Goal: Find specific page/section: Find specific page/section

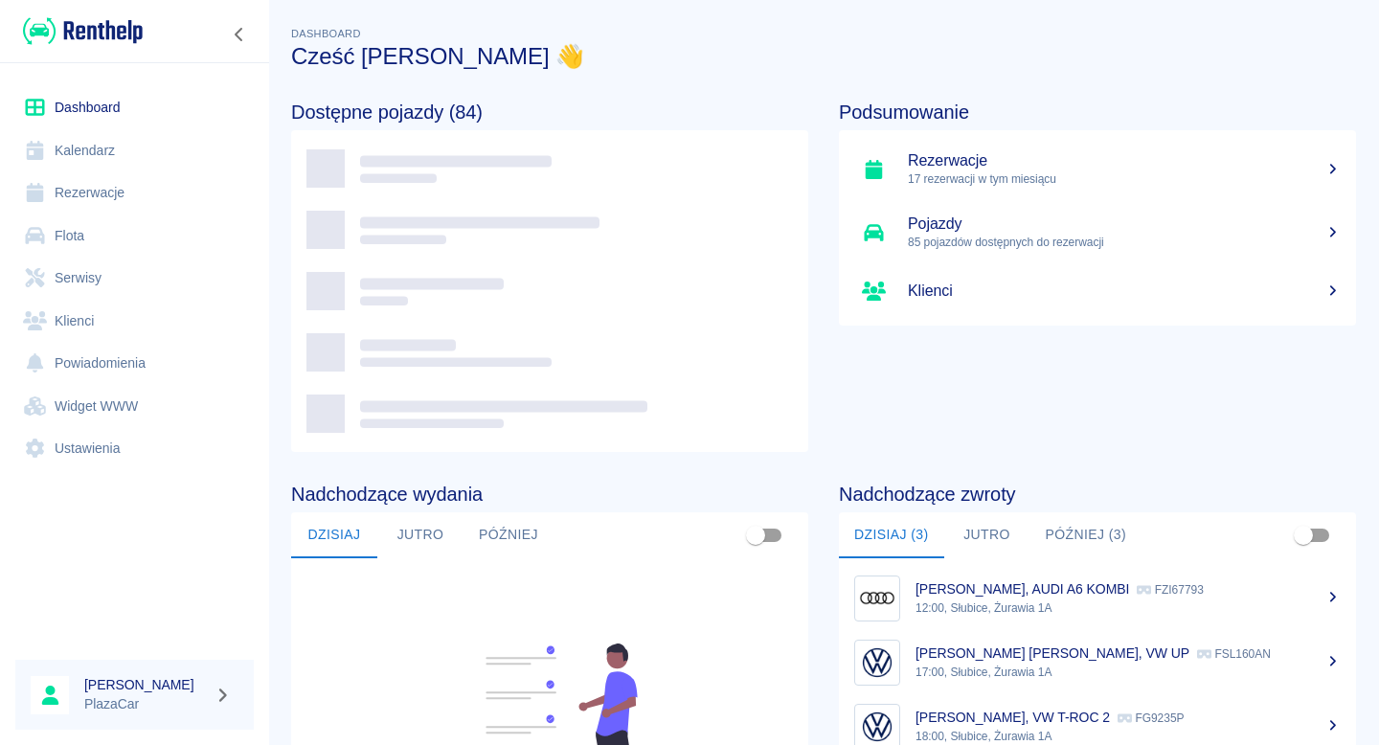
click at [83, 243] on link "Flota" at bounding box center [134, 235] width 238 height 43
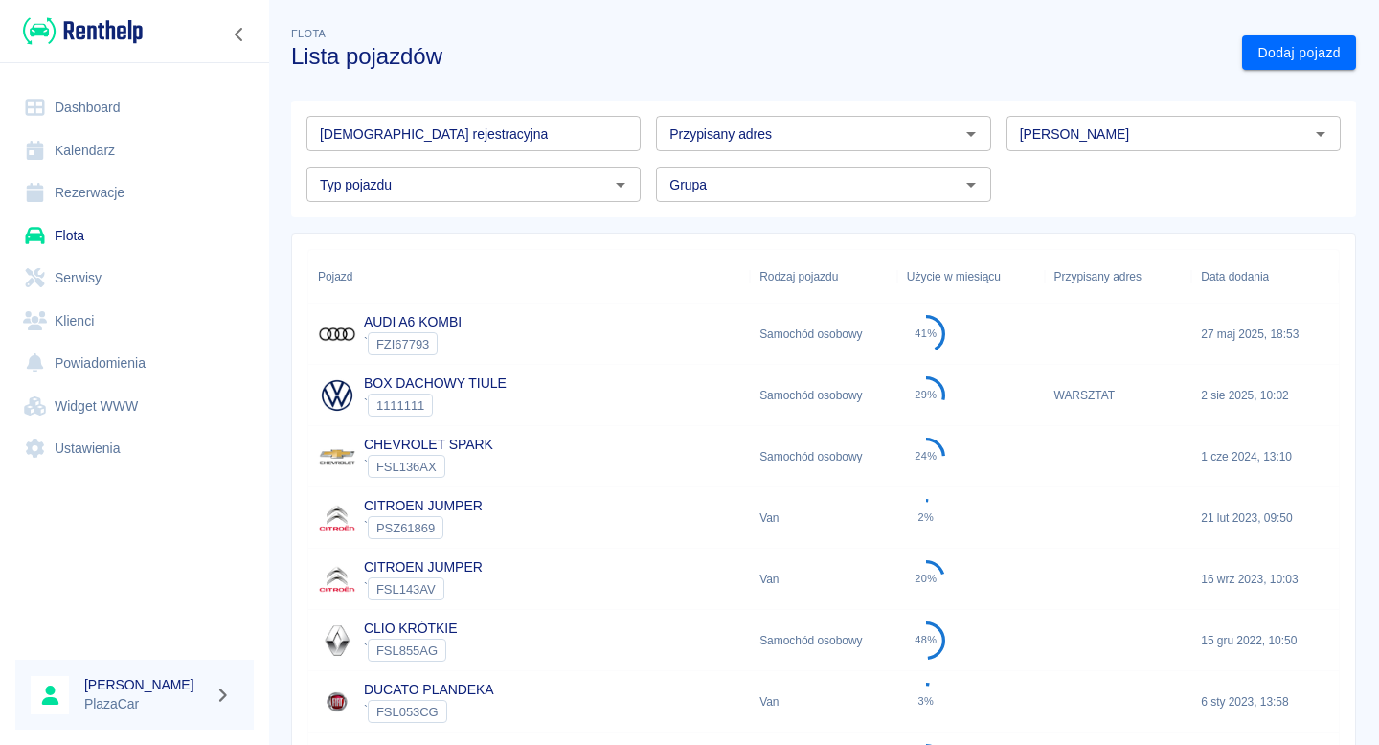
click at [458, 133] on input "[DEMOGRAPHIC_DATA] rejestracyjna" at bounding box center [473, 133] width 334 height 35
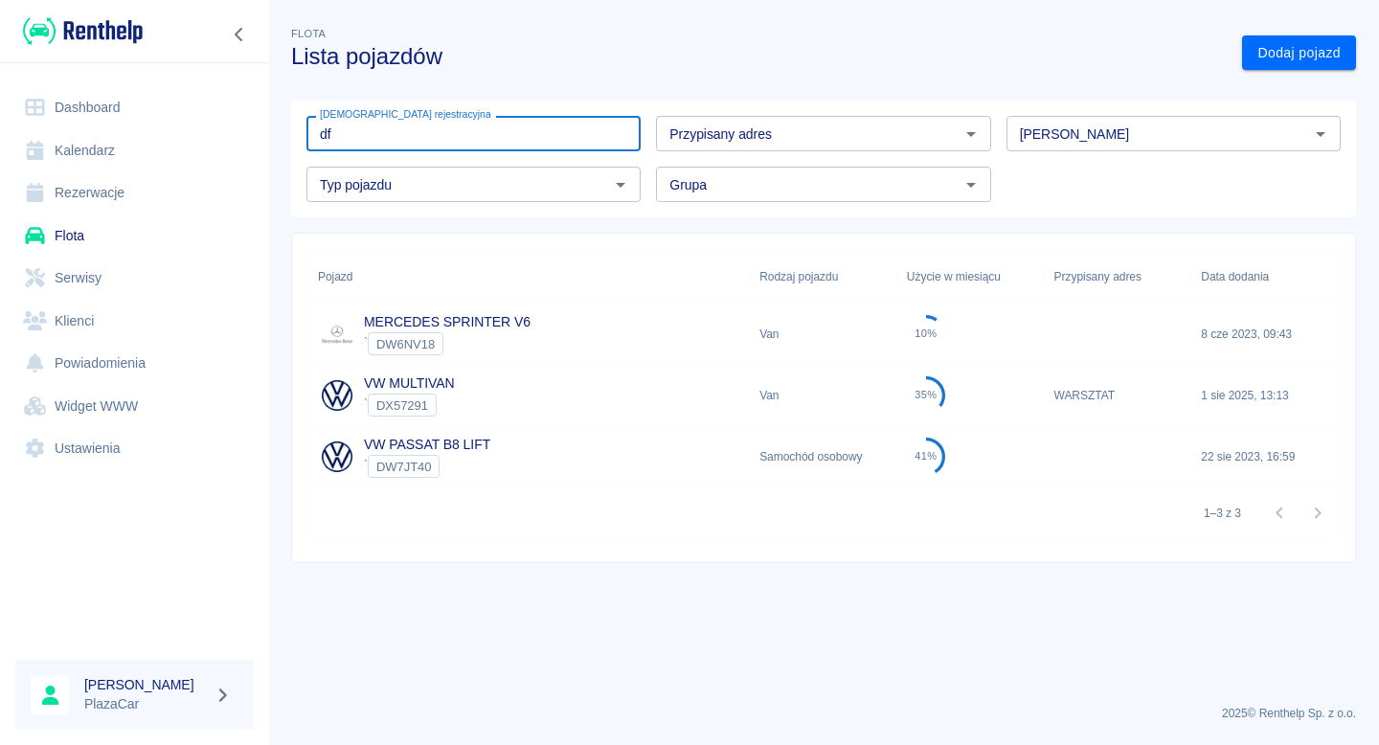
type input "d"
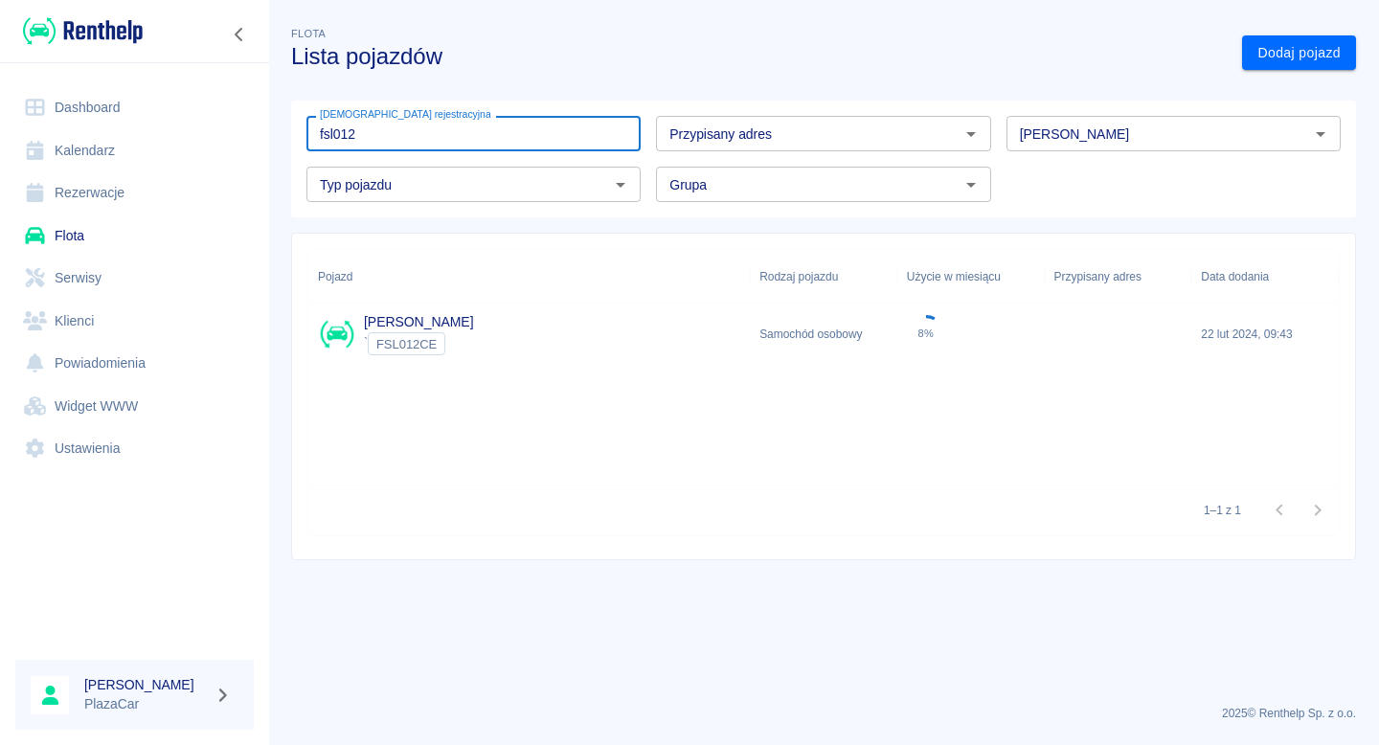
type input "fsl012"
click at [474, 335] on div "` FSL012CE" at bounding box center [419, 343] width 110 height 23
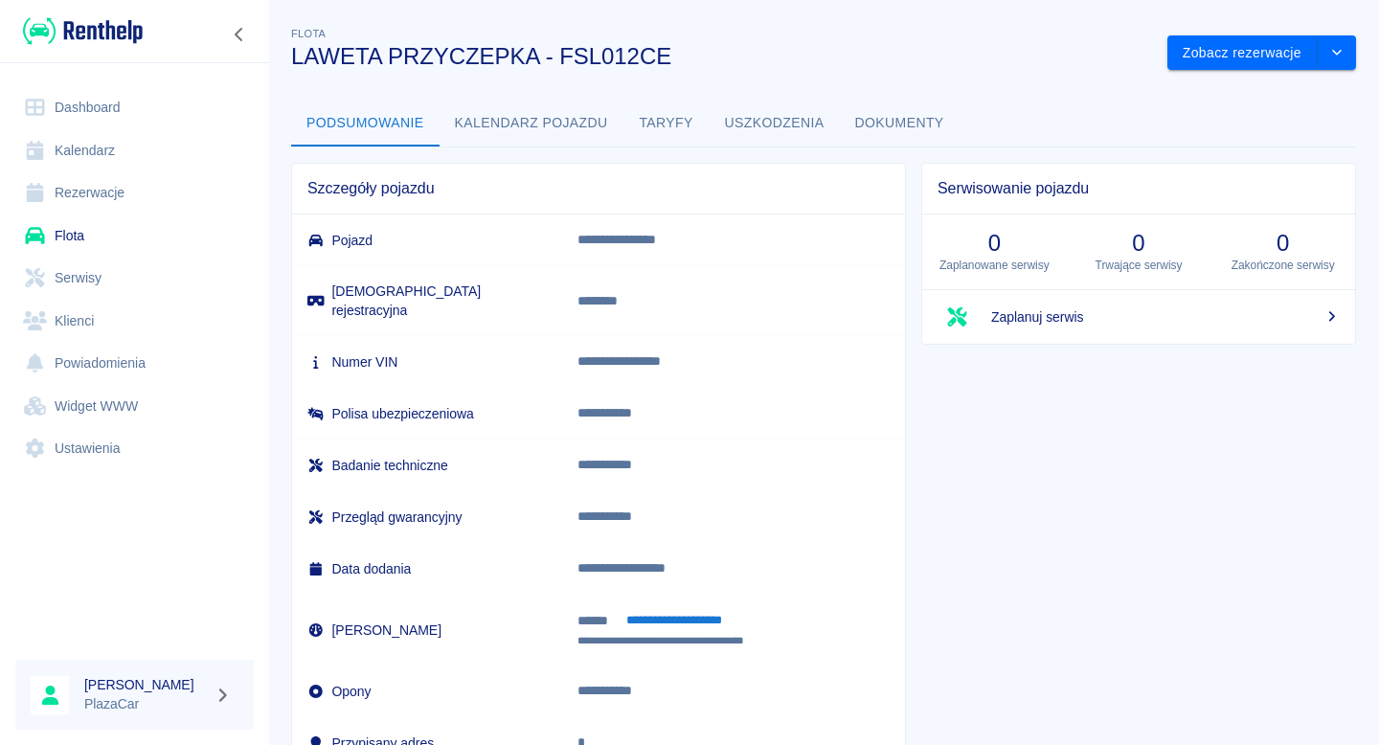
click at [893, 115] on button "Dokumenty" at bounding box center [900, 124] width 120 height 46
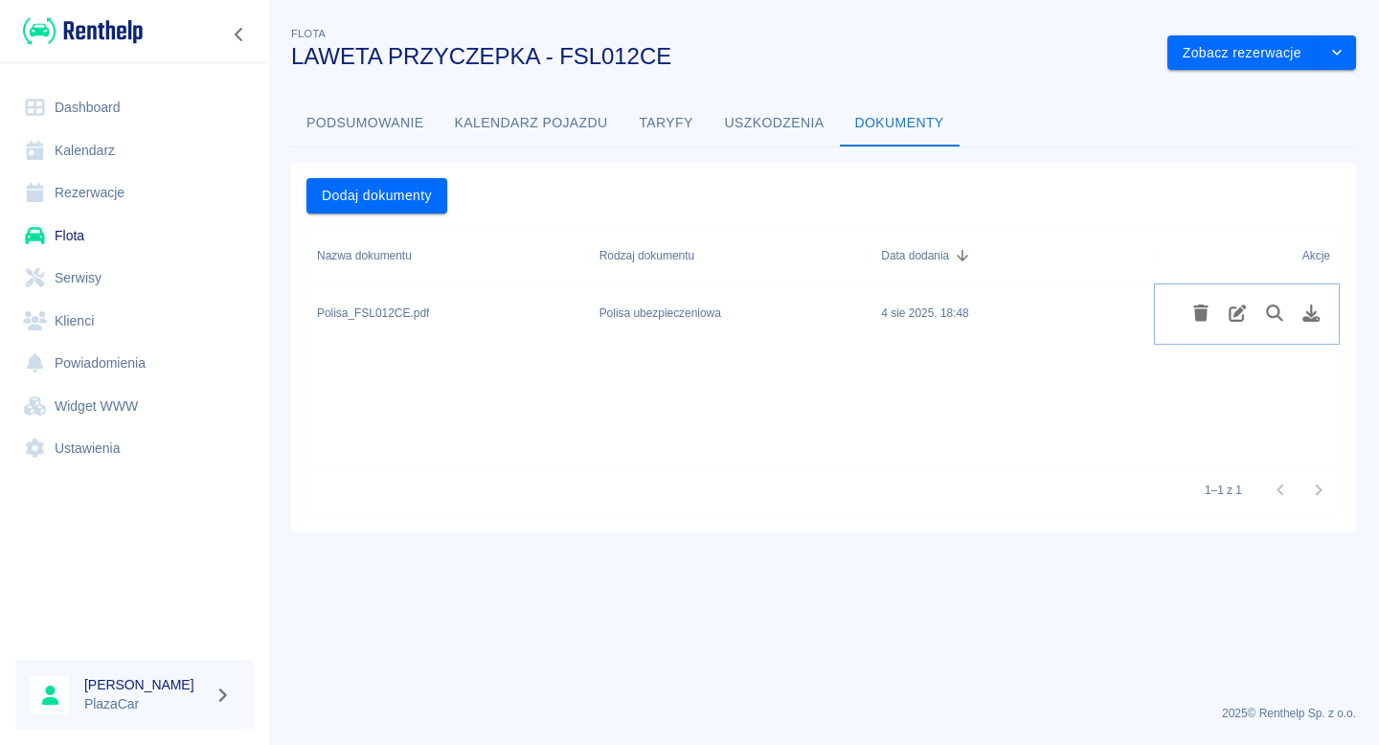
click at [1306, 312] on icon "Pobierz plik" at bounding box center [1311, 313] width 17 height 17
click at [153, 245] on link "Flota" at bounding box center [134, 235] width 238 height 43
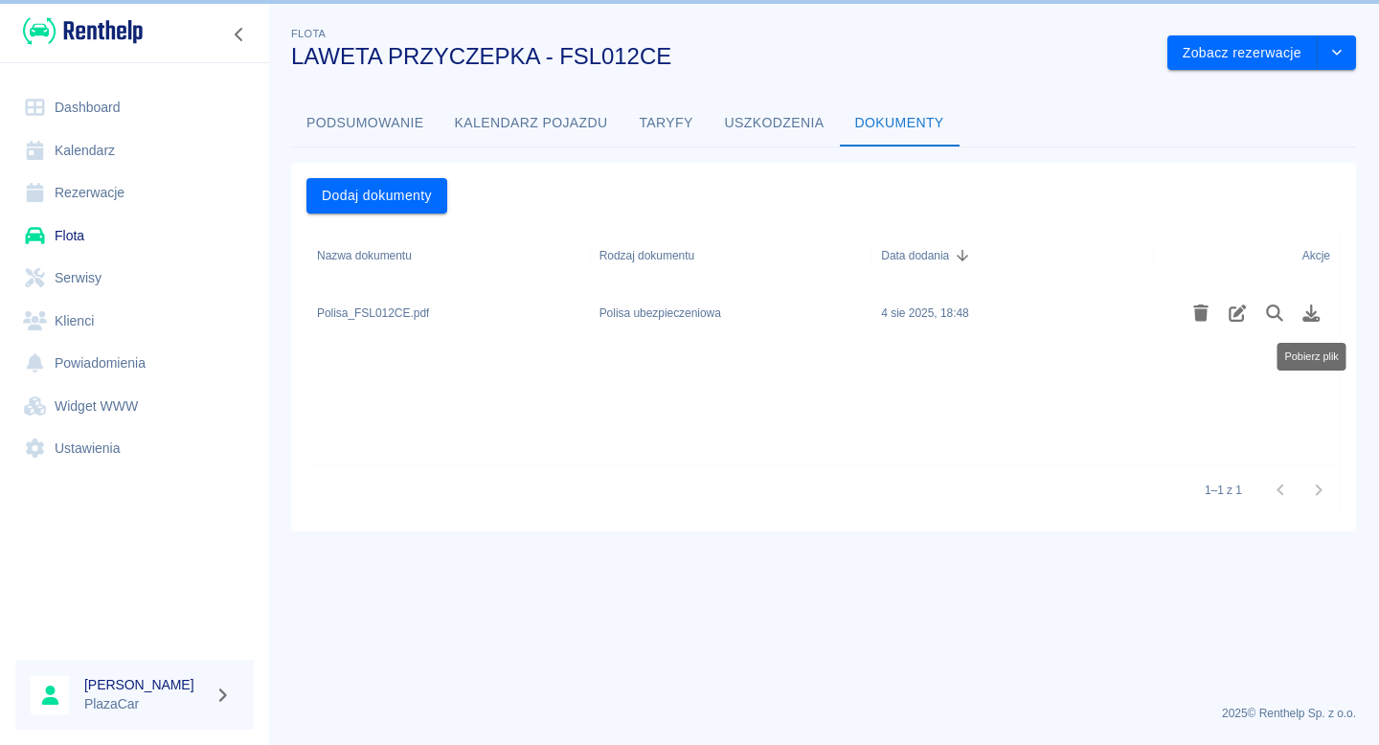
click at [158, 270] on link "Serwisy" at bounding box center [134, 278] width 238 height 43
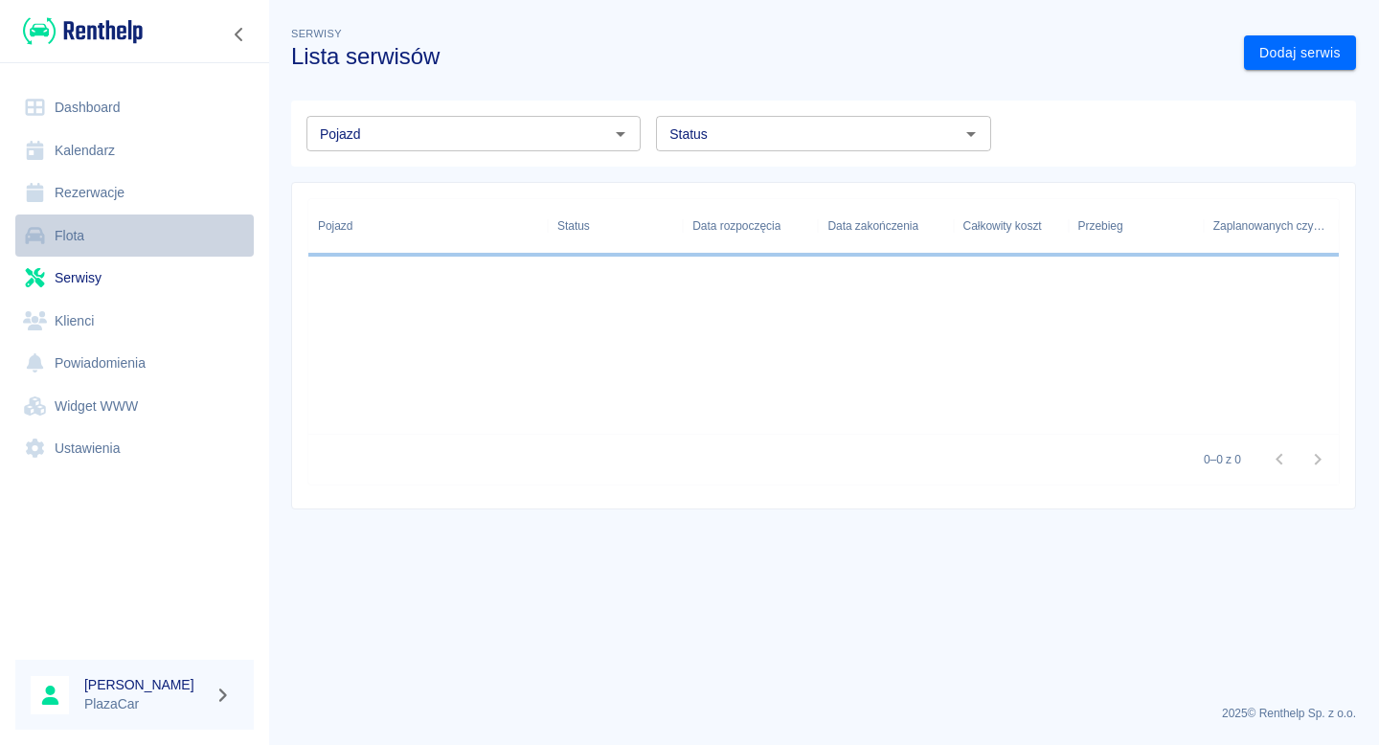
click at [169, 238] on link "Flota" at bounding box center [134, 235] width 238 height 43
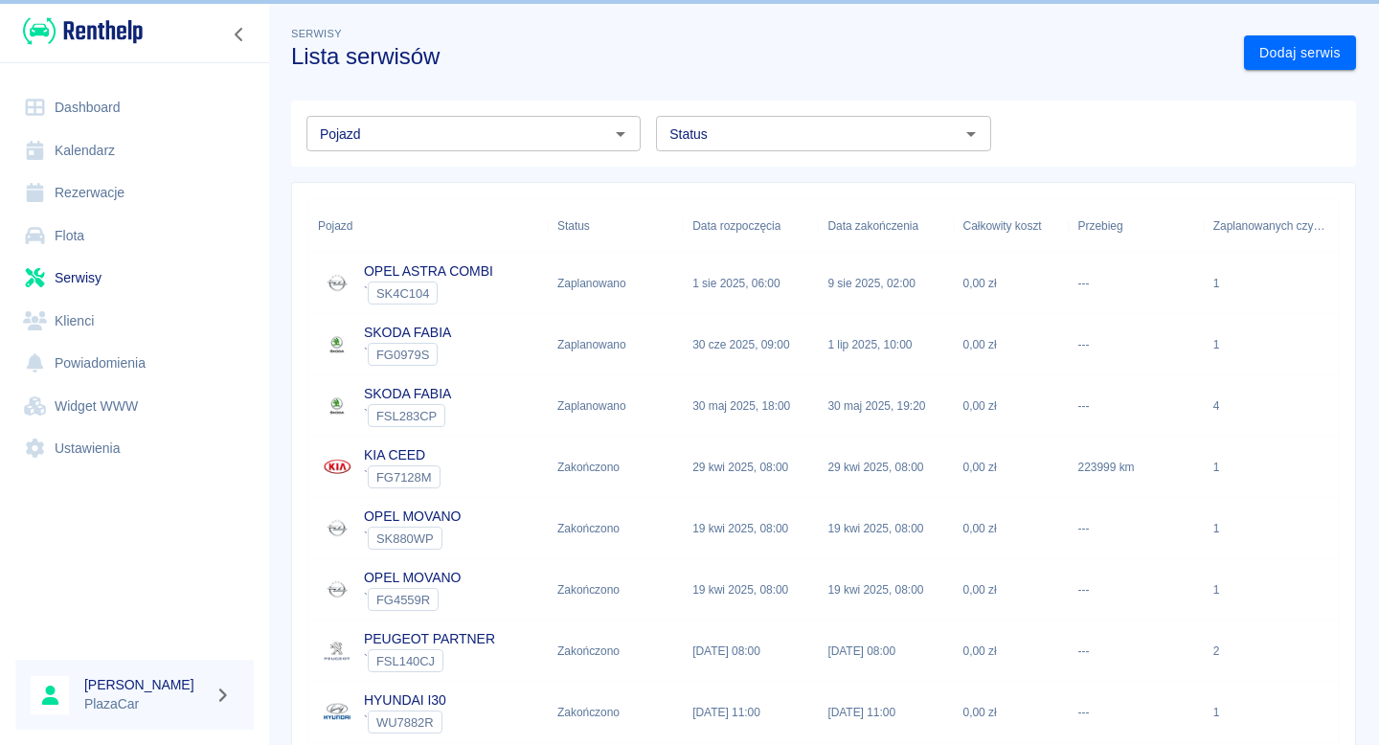
click at [165, 227] on link "Flota" at bounding box center [134, 235] width 238 height 43
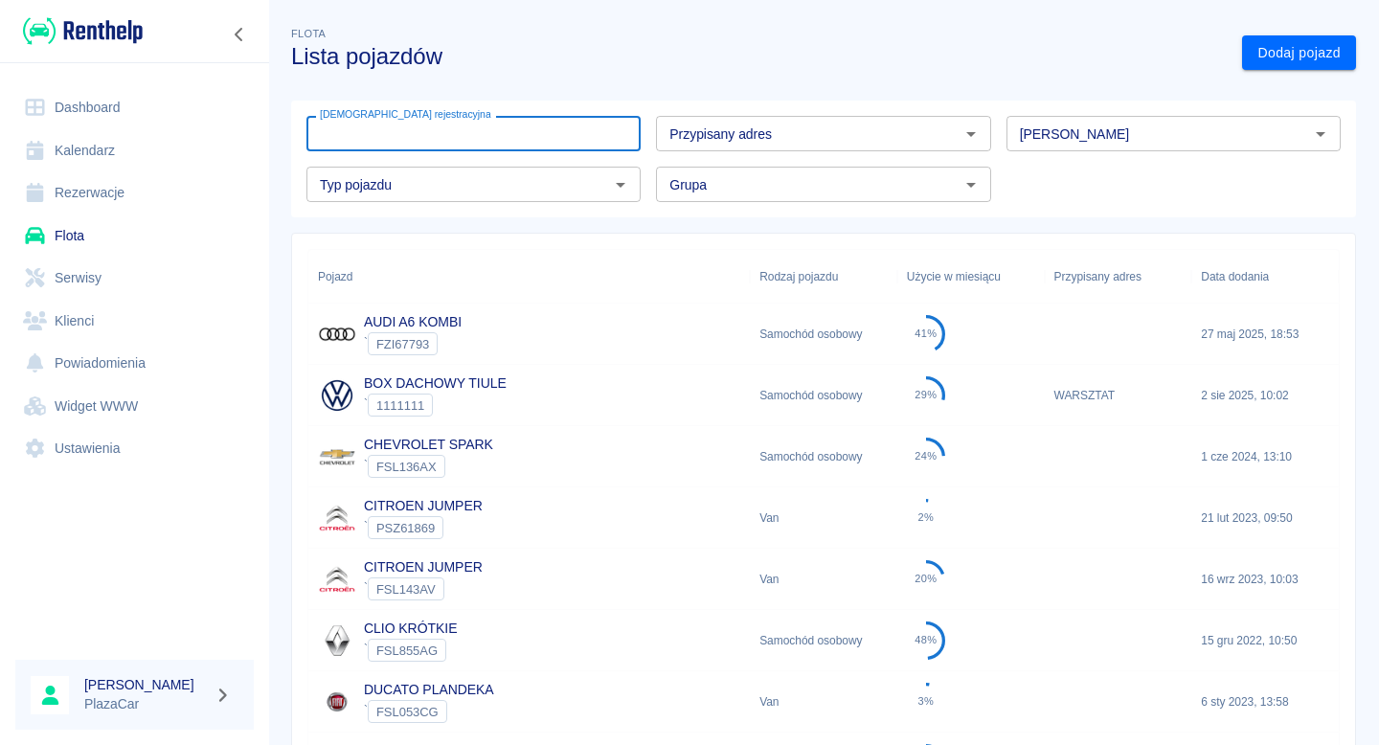
click at [411, 140] on input "[DEMOGRAPHIC_DATA] rejestracyjna" at bounding box center [473, 133] width 334 height 35
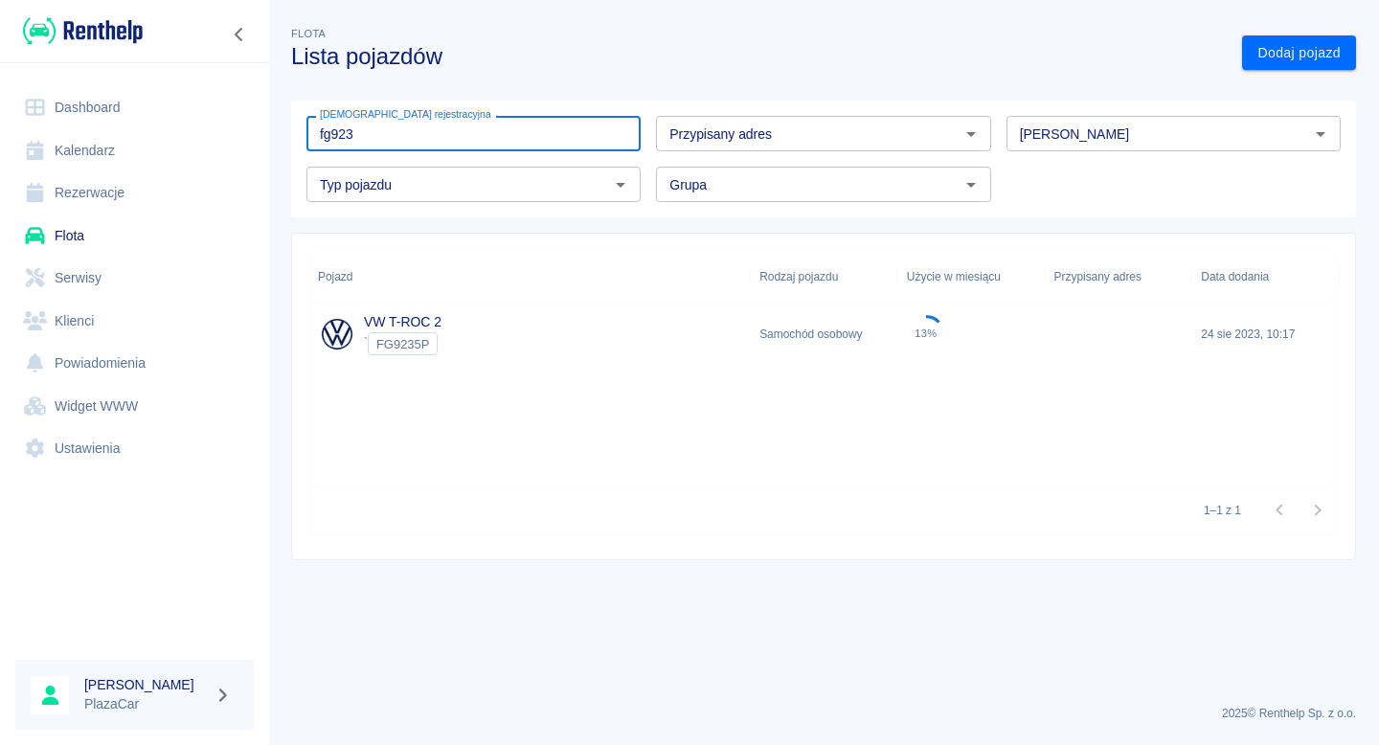
type input "fg923"
click at [443, 324] on div "VW T-ROC 2 ` FG9235P" at bounding box center [528, 334] width 441 height 61
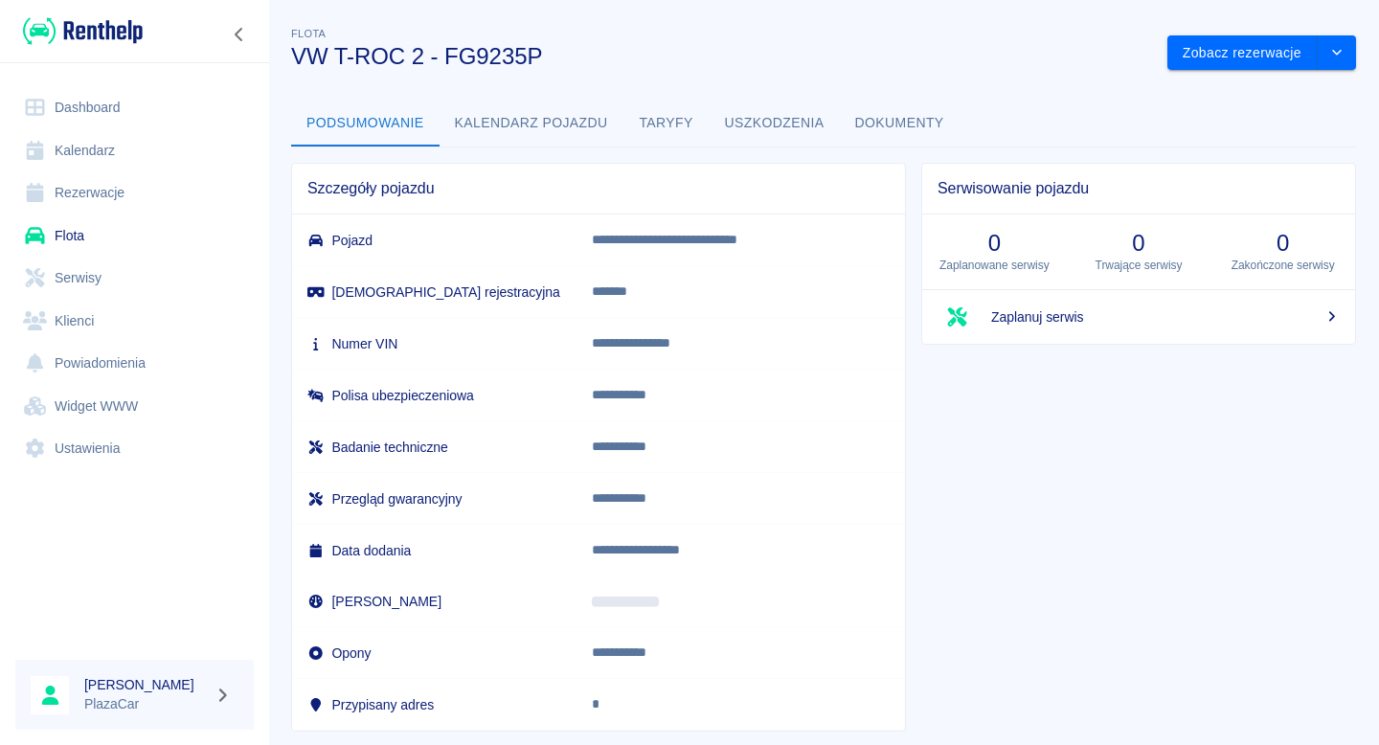
click at [901, 115] on button "Dokumenty" at bounding box center [900, 124] width 120 height 46
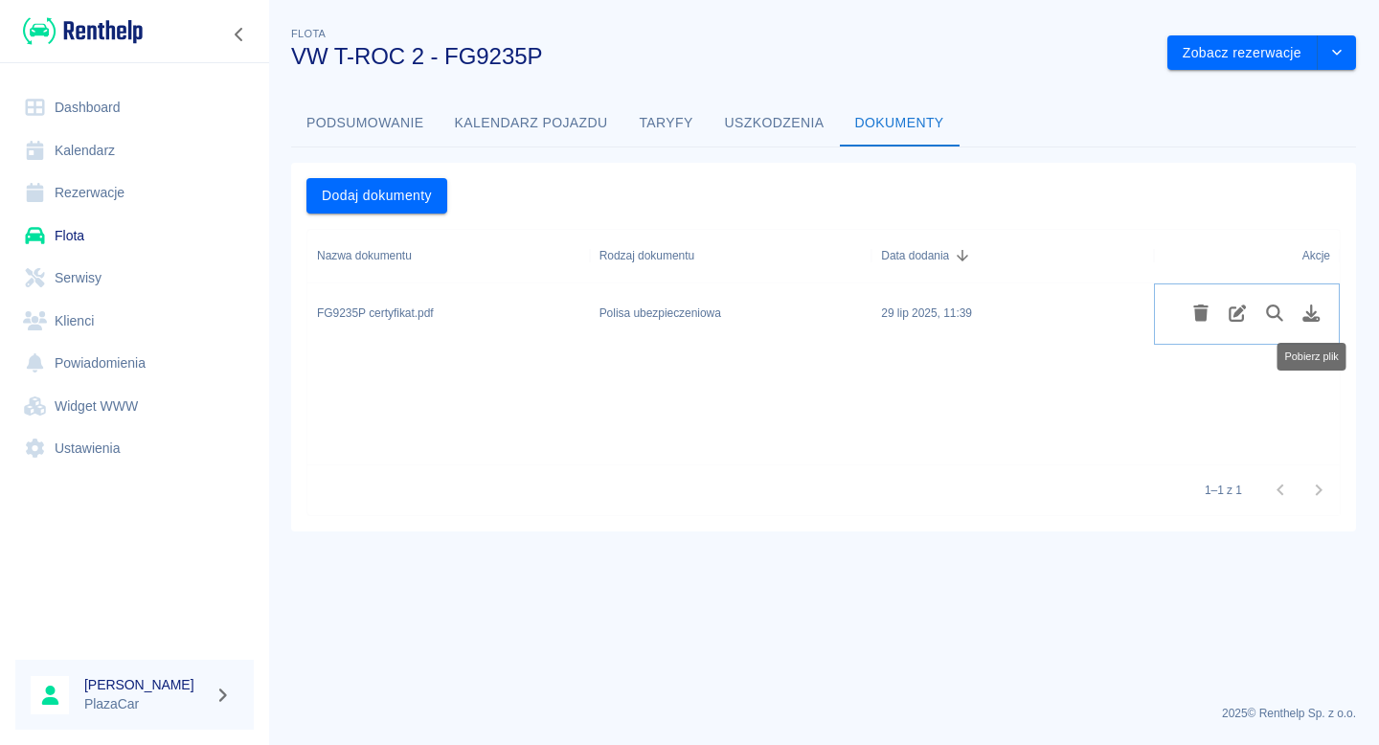
click at [1306, 315] on icon "Pobierz plik" at bounding box center [1311, 313] width 22 height 17
click at [1319, 310] on icon "Pobierz plik" at bounding box center [1311, 313] width 22 height 17
click at [174, 233] on link "Flota" at bounding box center [134, 235] width 238 height 43
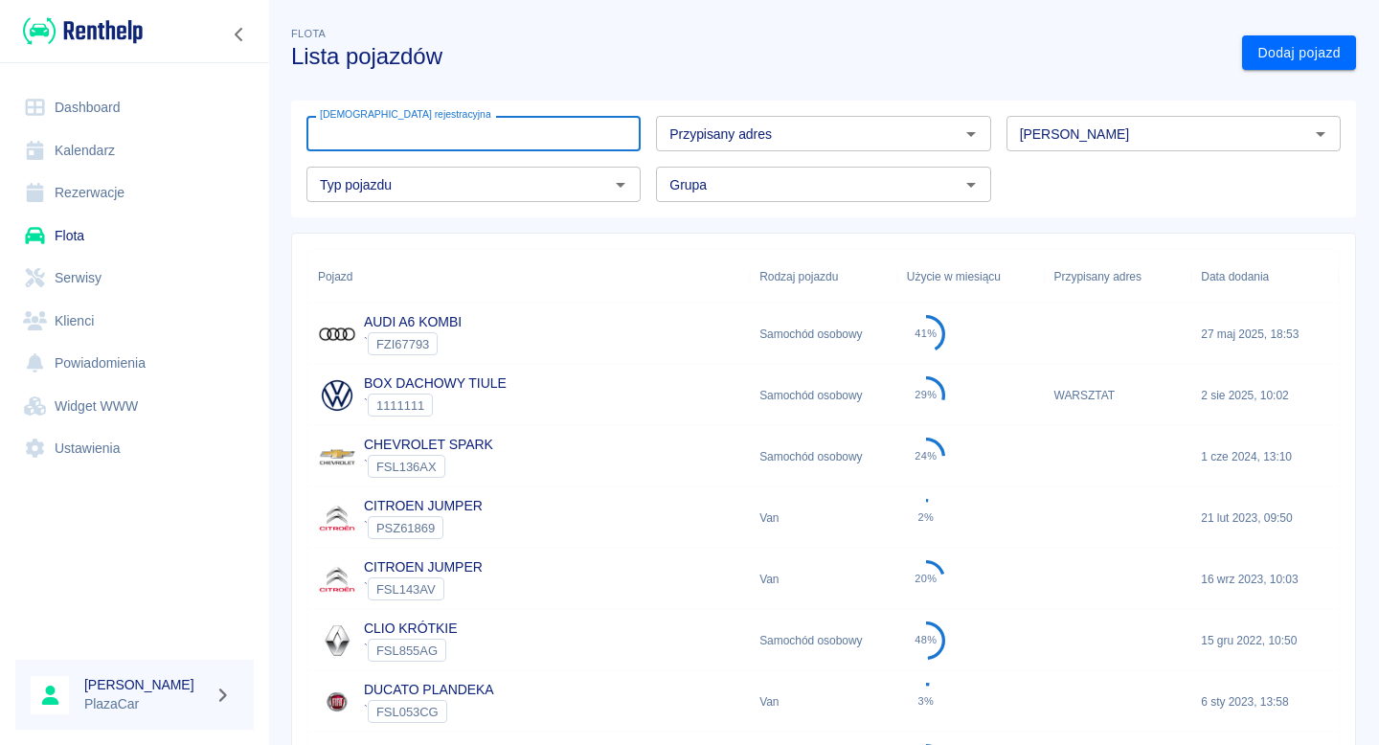
click at [388, 137] on input "[DEMOGRAPHIC_DATA] rejestracyjna" at bounding box center [473, 133] width 334 height 35
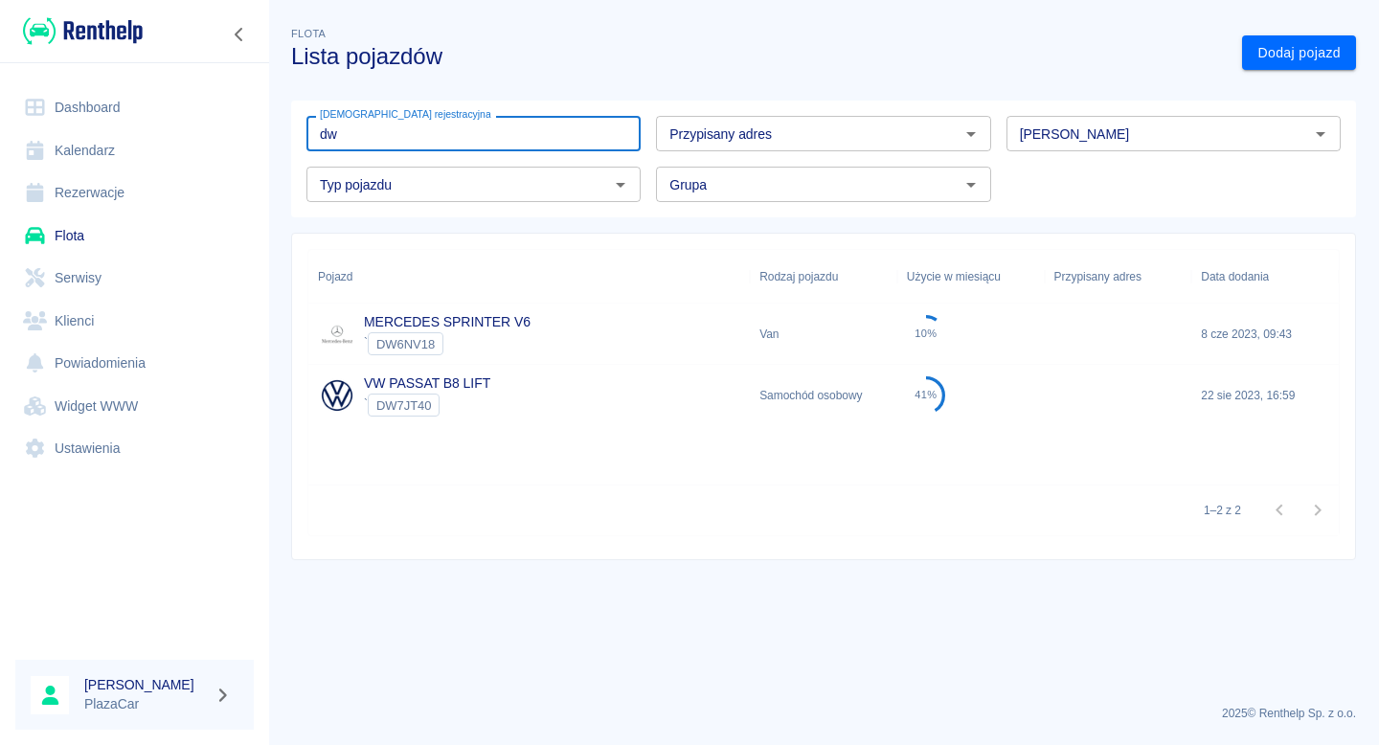
type input "dw"
click at [531, 393] on div "VW PASSAT B8 LIFT ` DW7JT40" at bounding box center [528, 395] width 441 height 61
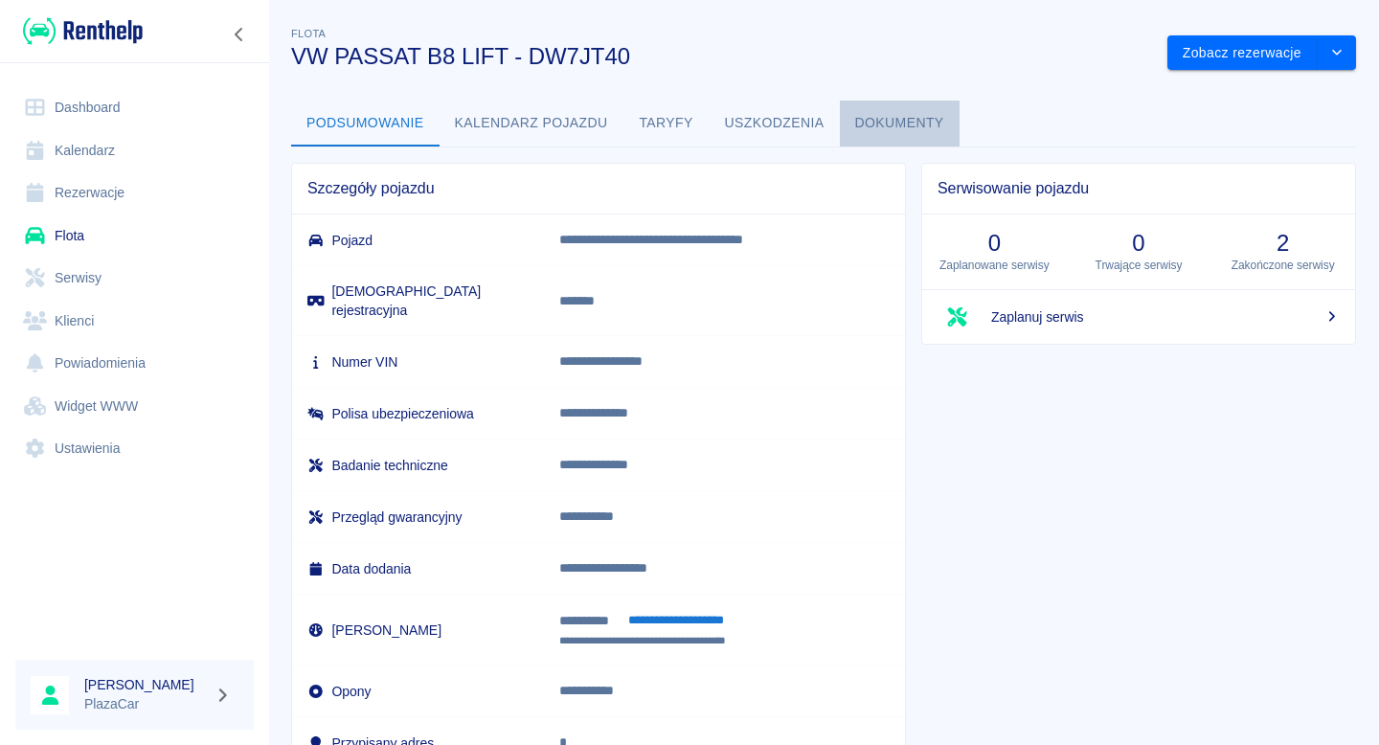
click at [869, 123] on button "Dokumenty" at bounding box center [900, 124] width 120 height 46
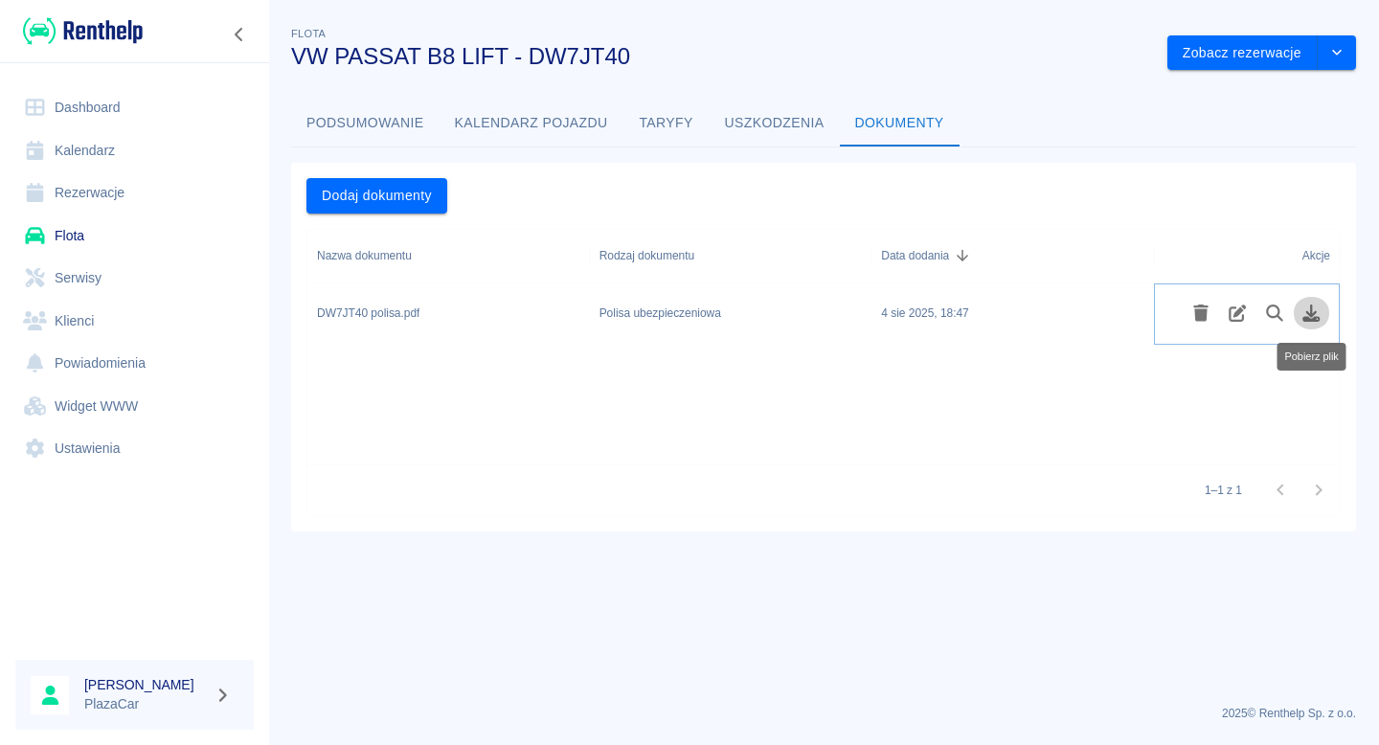
click at [1311, 305] on icon "Pobierz plik" at bounding box center [1311, 313] width 17 height 17
click at [159, 221] on link "Flota" at bounding box center [134, 235] width 238 height 43
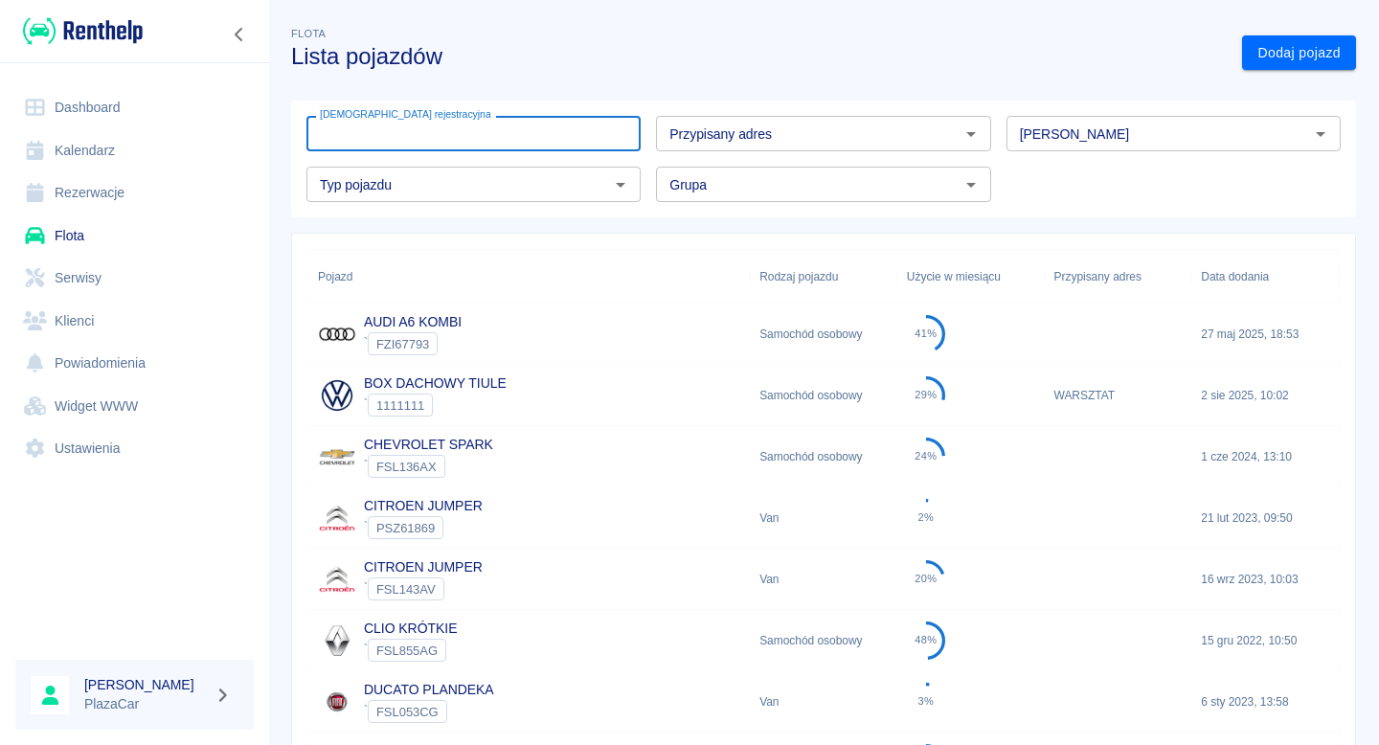
click at [380, 124] on div "[DEMOGRAPHIC_DATA] rejestracyjna Tablica rejestracyjna" at bounding box center [473, 133] width 334 height 35
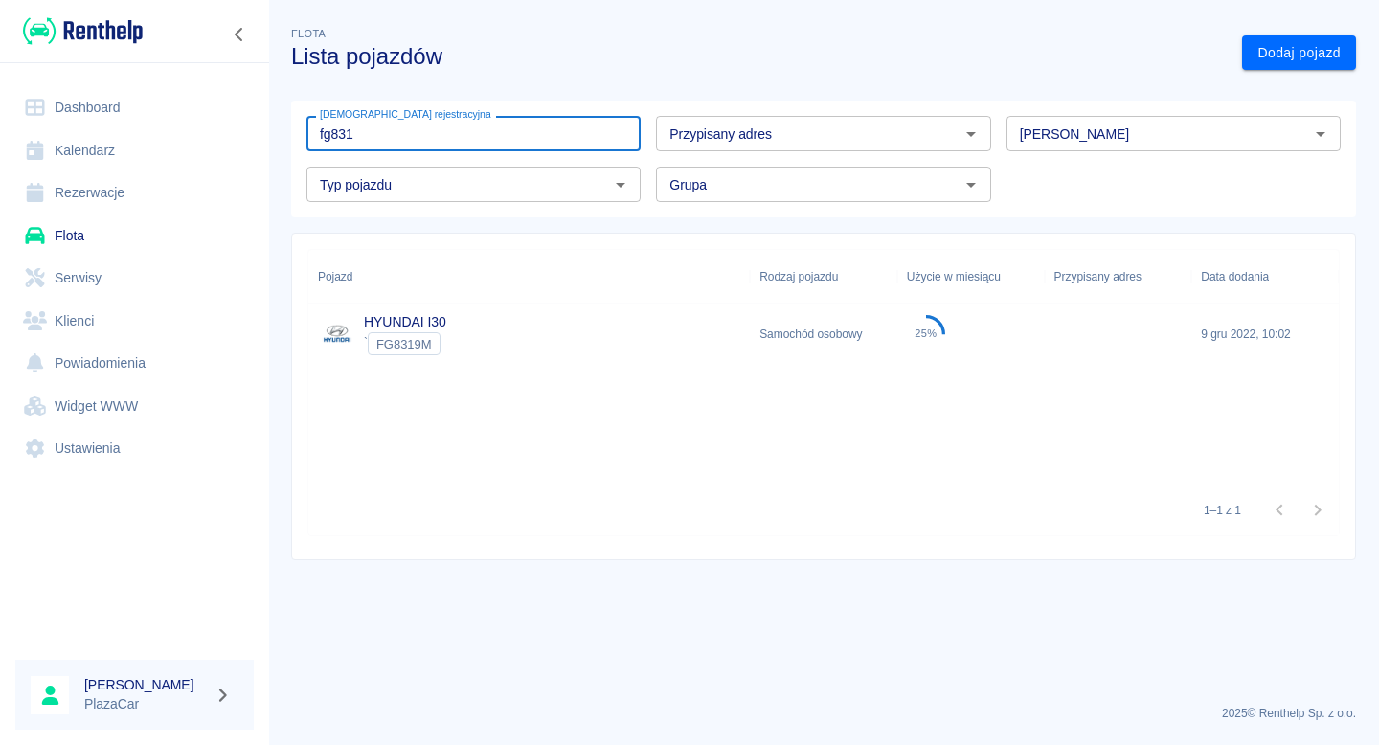
type input "fg831"
click at [451, 332] on div "HYUNDAI I30 ` FG8319M" at bounding box center [528, 334] width 441 height 61
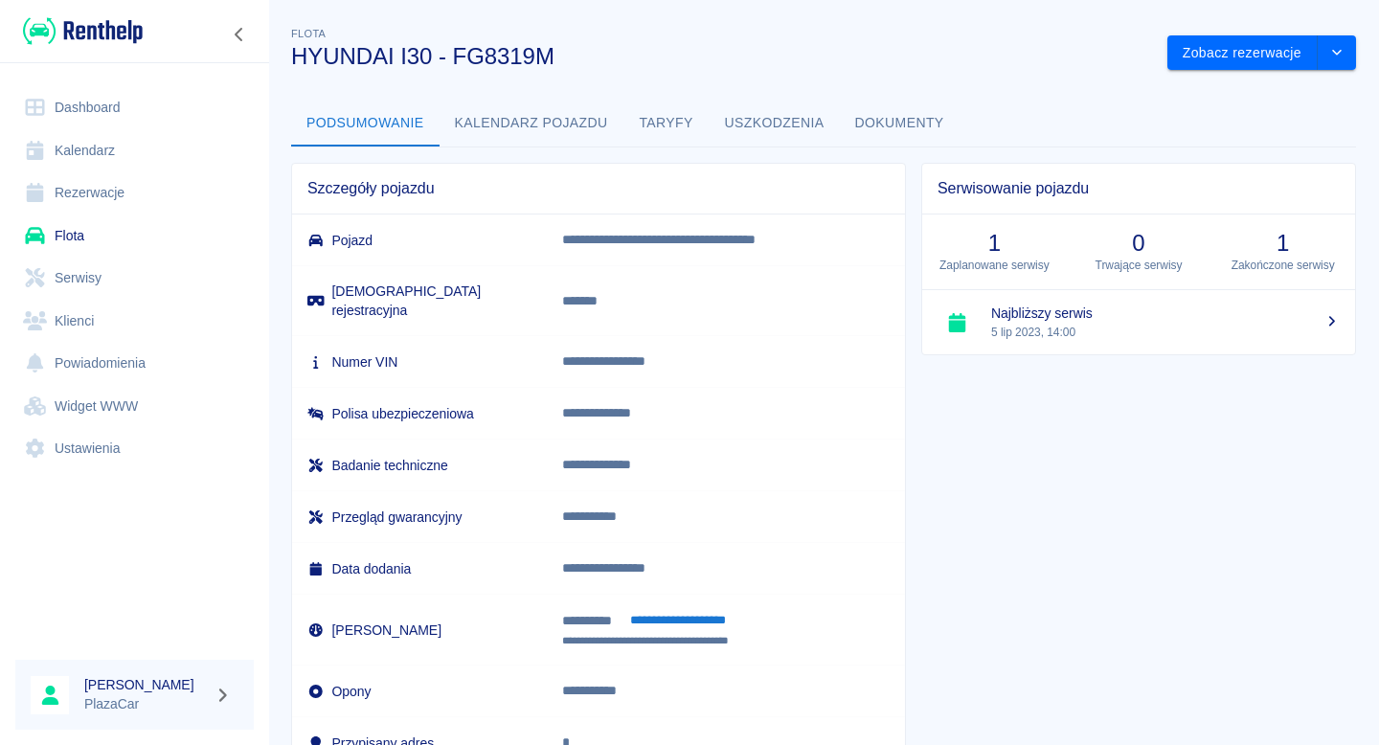
click at [863, 112] on button "Dokumenty" at bounding box center [900, 124] width 120 height 46
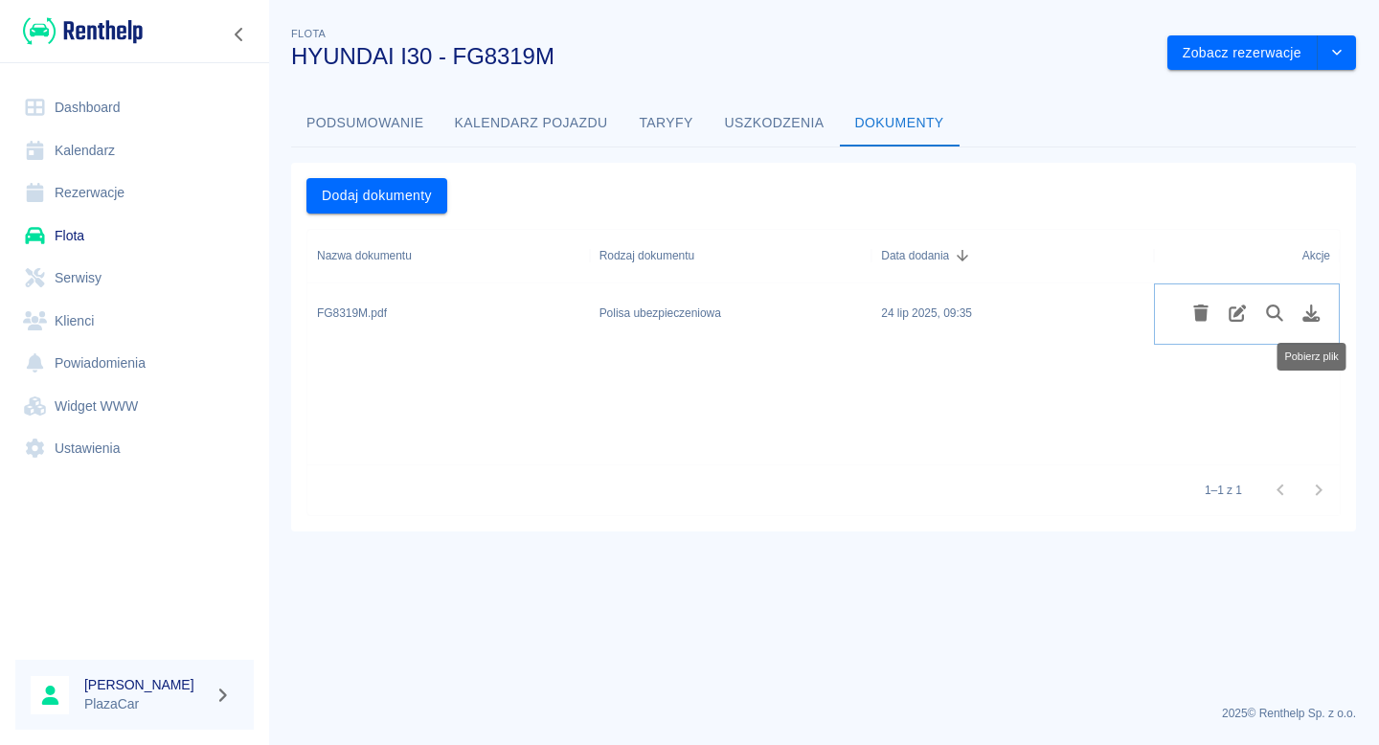
click at [1315, 320] on icon "Pobierz plik" at bounding box center [1311, 313] width 17 height 17
